Goal: Task Accomplishment & Management: Use online tool/utility

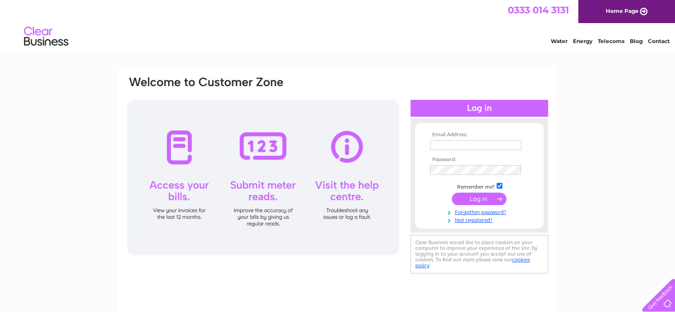
type input "info@thistlelocks.scot"
click at [494, 199] on input "submit" at bounding box center [478, 198] width 55 height 12
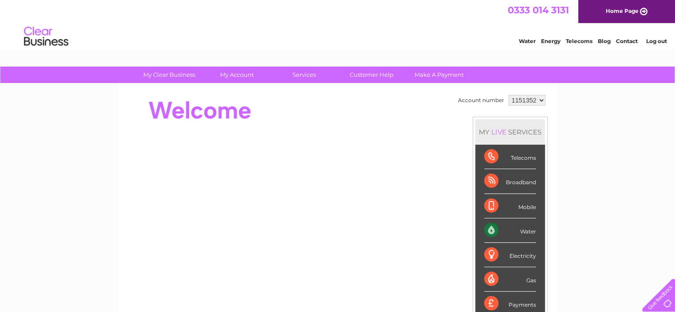
click at [493, 228] on div "Water" at bounding box center [510, 230] width 52 height 24
click at [527, 229] on div "Water" at bounding box center [510, 230] width 52 height 24
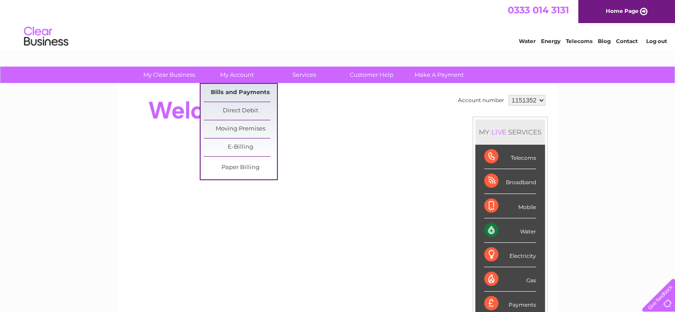
click at [237, 86] on link "Bills and Payments" at bounding box center [240, 93] width 73 height 18
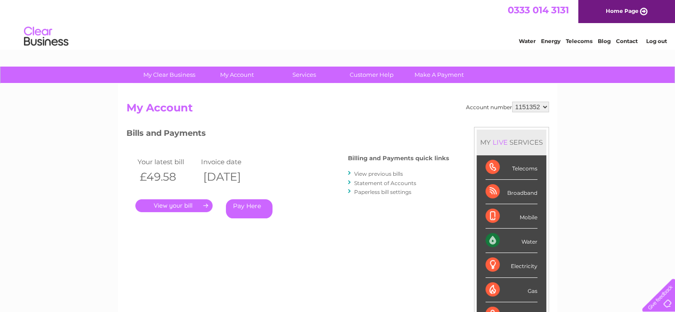
click at [190, 207] on link "." at bounding box center [173, 205] width 77 height 13
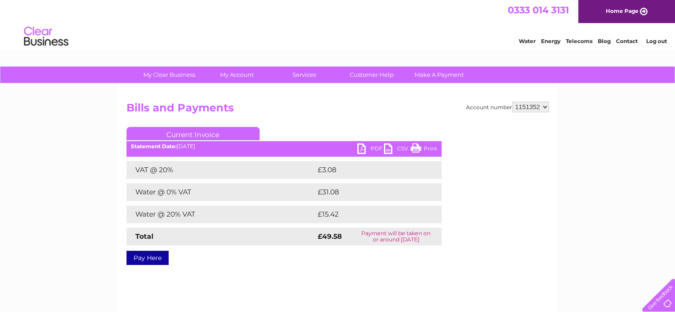
click at [365, 146] on link "PDF" at bounding box center [370, 149] width 27 height 13
click at [365, 152] on link "PDF" at bounding box center [370, 149] width 27 height 13
click at [314, 106] on h2 "Bills and Payments" at bounding box center [337, 110] width 422 height 17
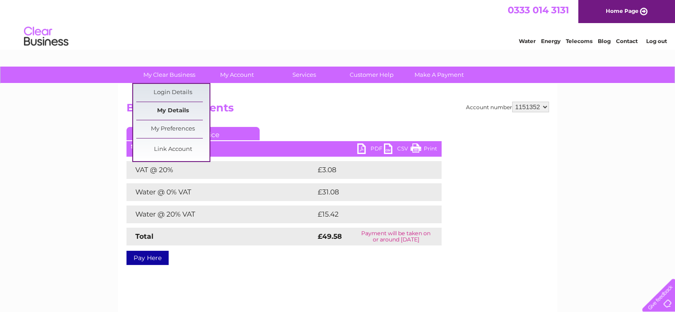
click at [167, 110] on link "My Details" at bounding box center [172, 111] width 73 height 18
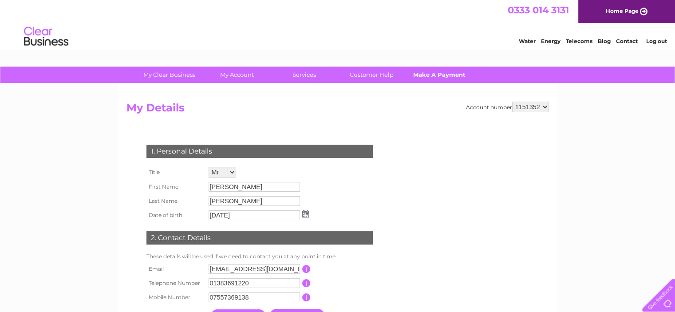
click at [436, 72] on link "Make A Payment" at bounding box center [438, 75] width 73 height 16
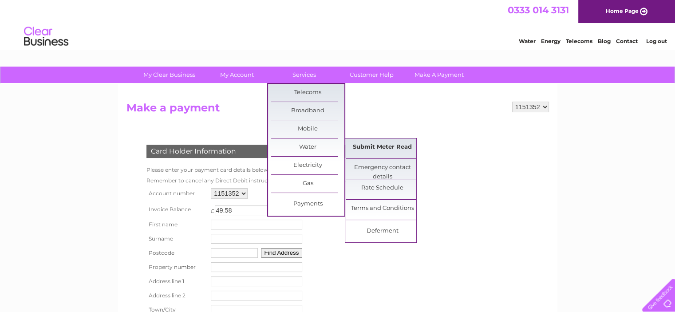
click at [358, 141] on link "Submit Meter Read" at bounding box center [381, 147] width 73 height 18
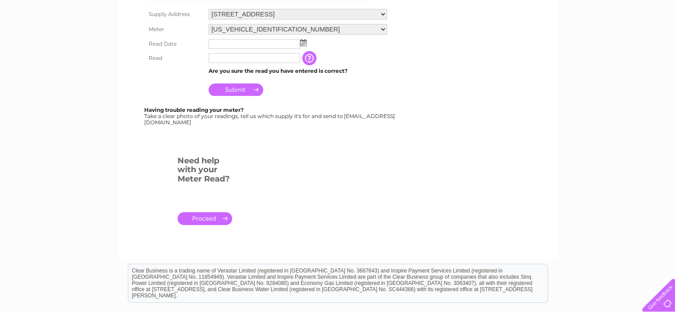
scroll to position [200, 0]
